Goal: Information Seeking & Learning: Learn about a topic

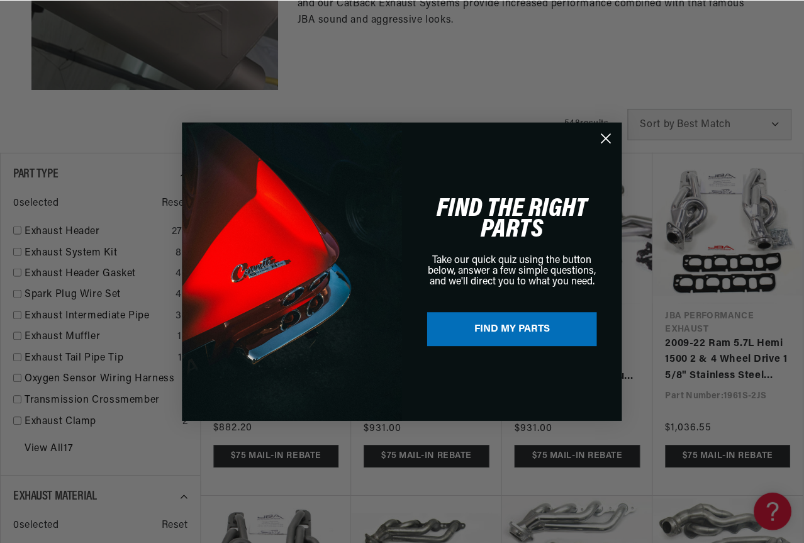
scroll to position [0, 470]
click at [604, 145] on circle "Close dialog" at bounding box center [606, 138] width 21 height 21
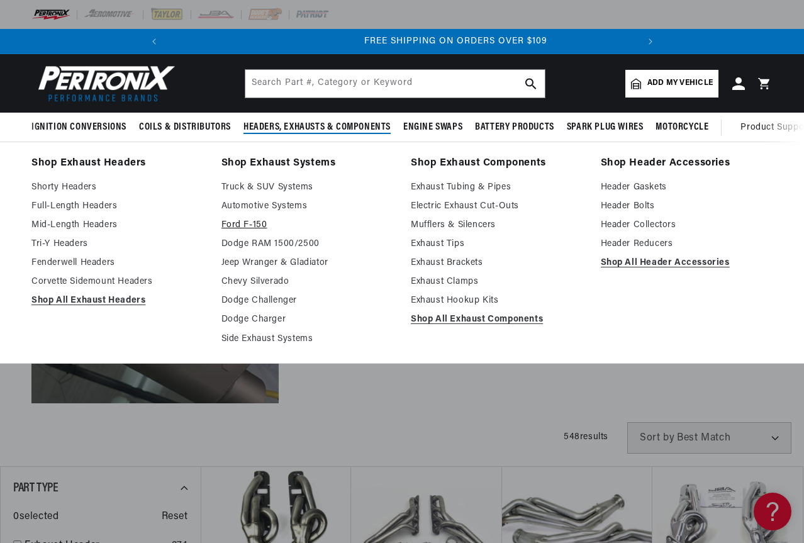
scroll to position [0, 470]
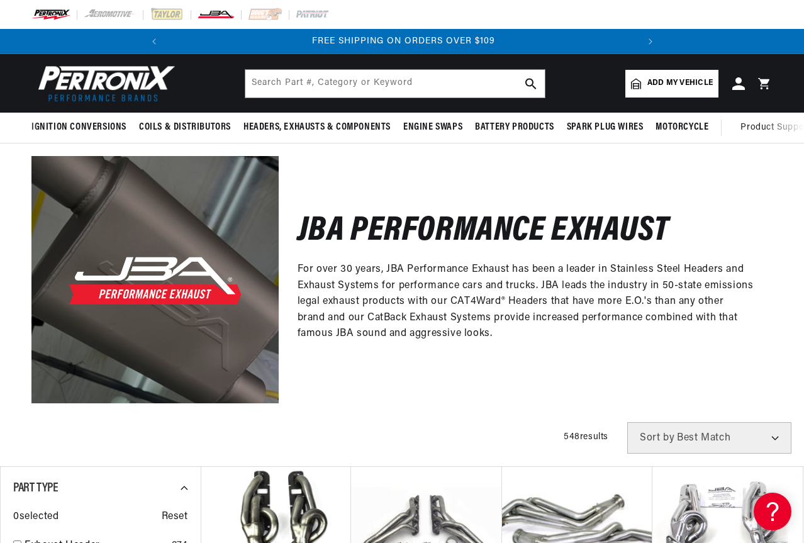
click at [228, 18] on img at bounding box center [216, 15] width 38 height 14
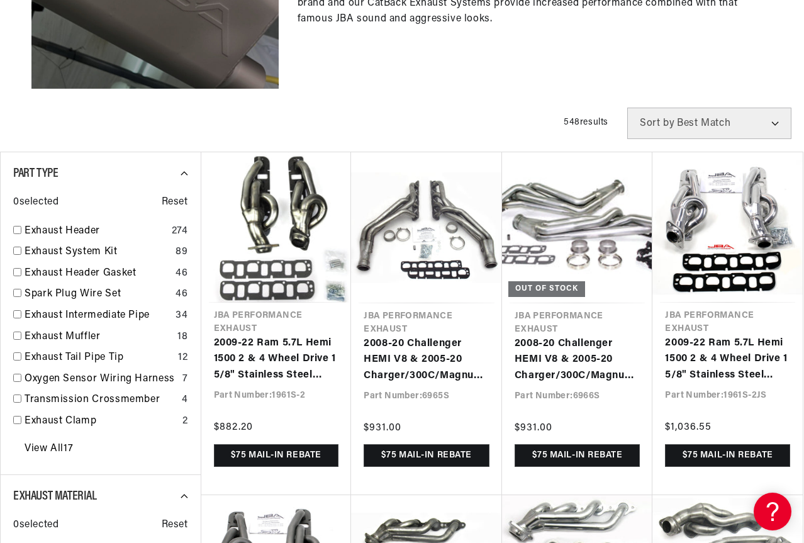
scroll to position [0, 470]
click at [709, 118] on select "Best Match Featured Name, A-Z Name, Z-A Price, Low to High Price, High to Low" at bounding box center [709, 123] width 164 height 31
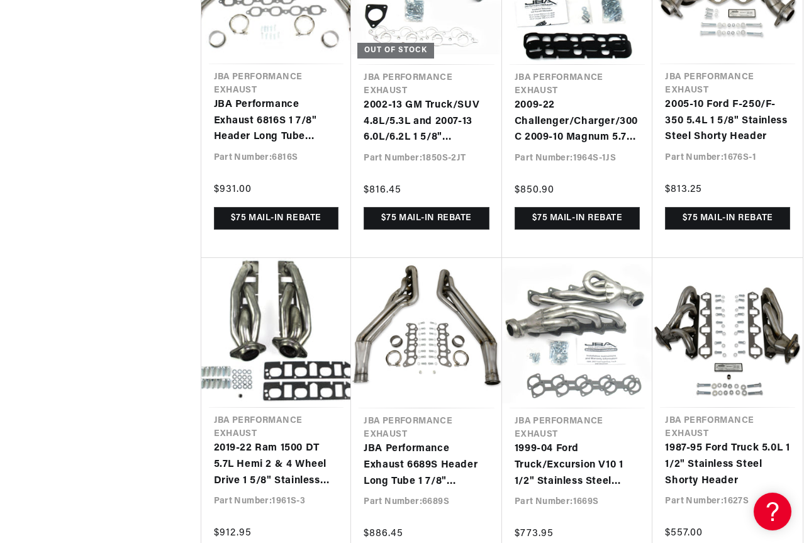
scroll to position [0, 470]
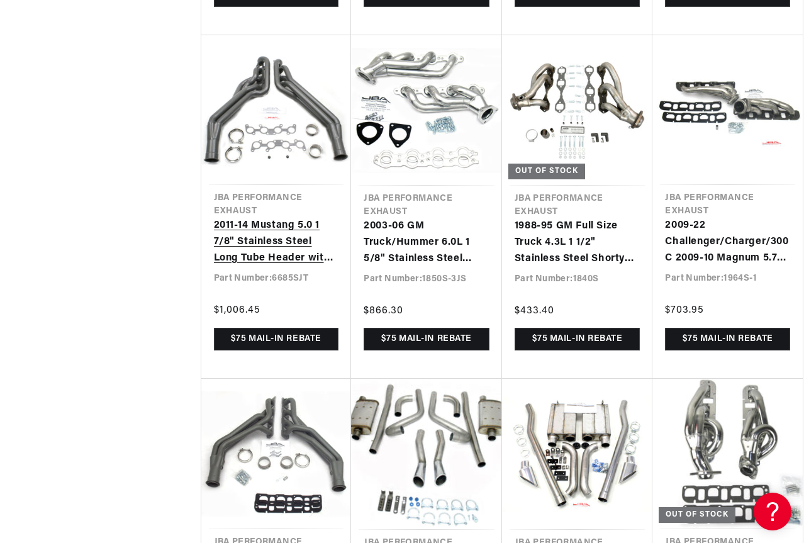
click at [281, 229] on link "2011-14 Mustang 5.0 1 7/8" Stainless Steel Long Tube Header with Titanium Ceram…" at bounding box center [276, 242] width 125 height 48
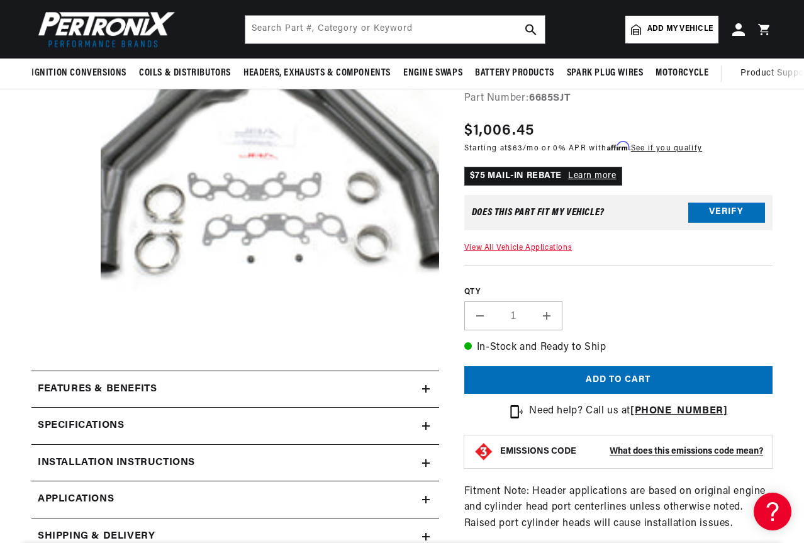
scroll to position [63, 0]
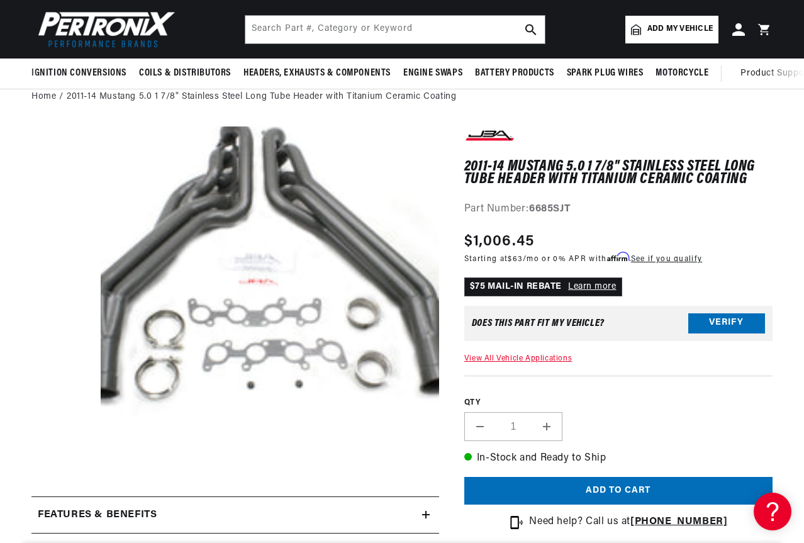
click at [67, 465] on button "Open media 1 in modal" at bounding box center [67, 465] width 0 height 0
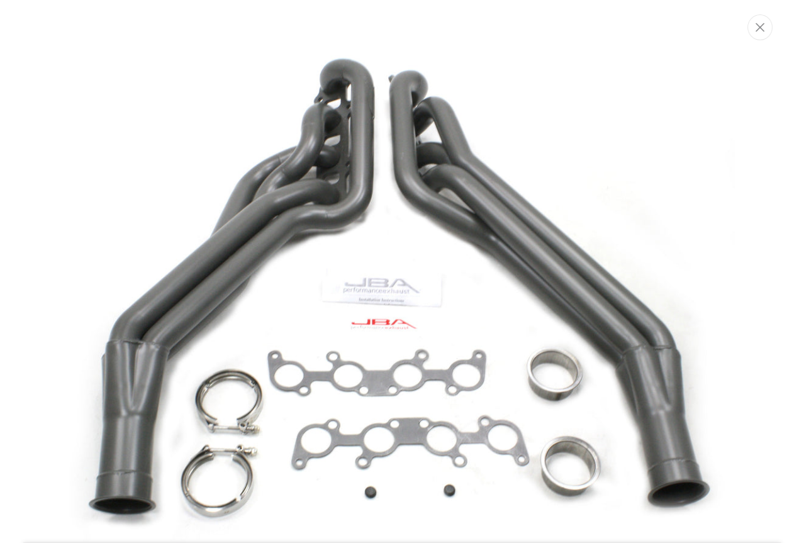
scroll to position [74, 0]
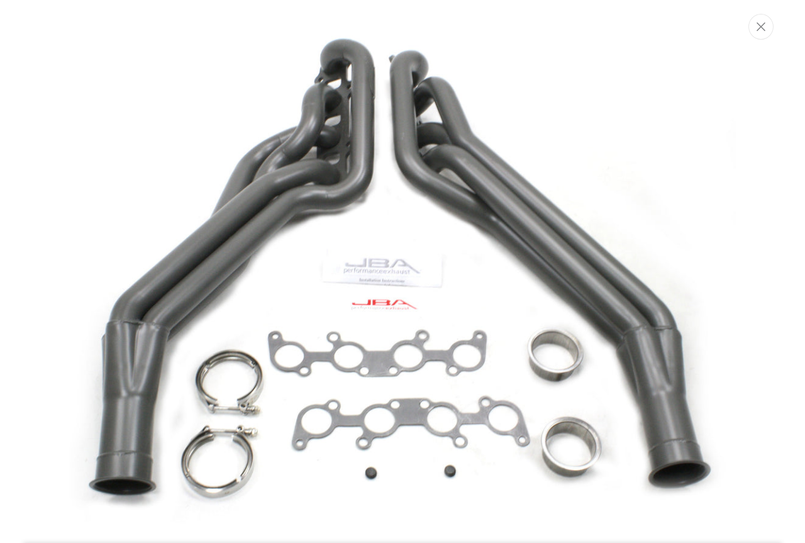
click at [538, 321] on img "Media gallery" at bounding box center [402, 271] width 667 height 667
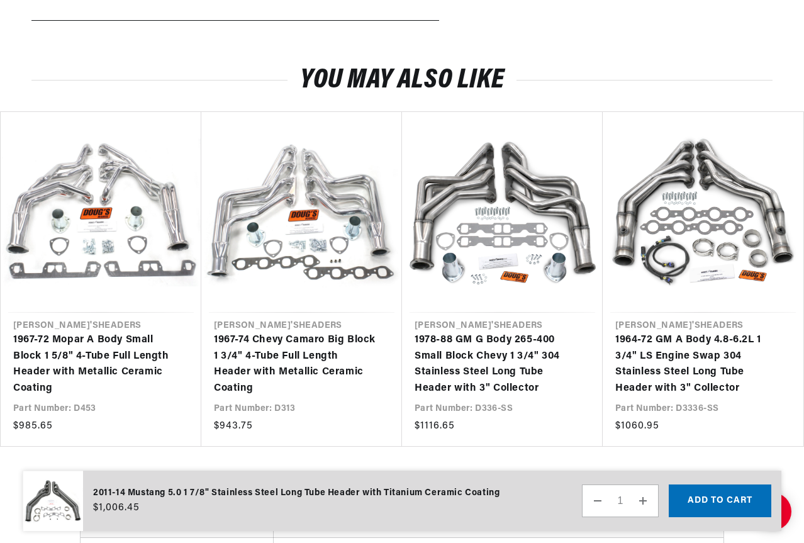
scroll to position [1006, 0]
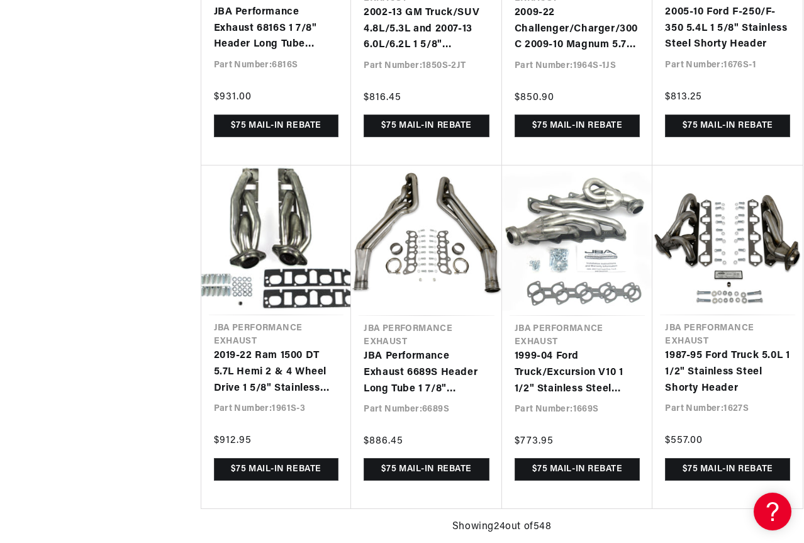
scroll to position [3063, 0]
